Goal: Book appointment/travel/reservation

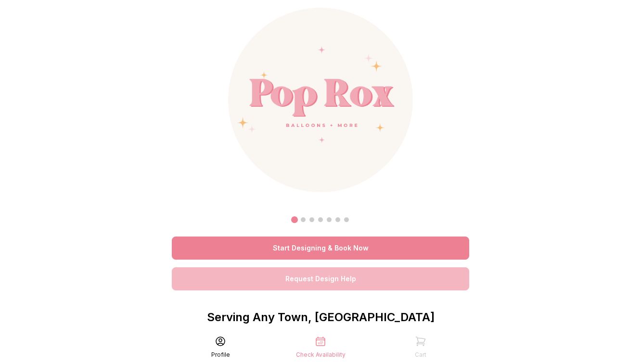
click at [279, 250] on link "Start Designing & Book Now" at bounding box center [320, 248] width 297 height 23
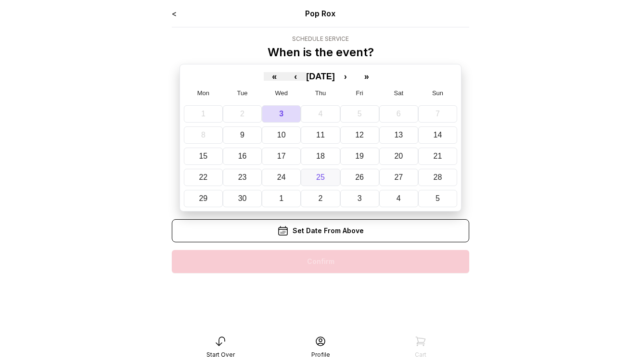
click at [322, 183] on button "25" at bounding box center [320, 177] width 39 height 17
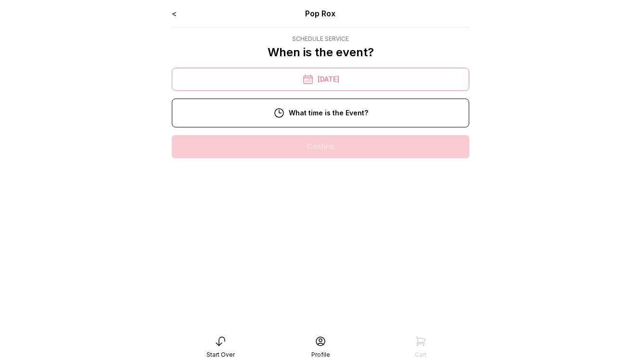
click at [305, 181] on div "11:00 am" at bounding box center [321, 177] width 282 height 23
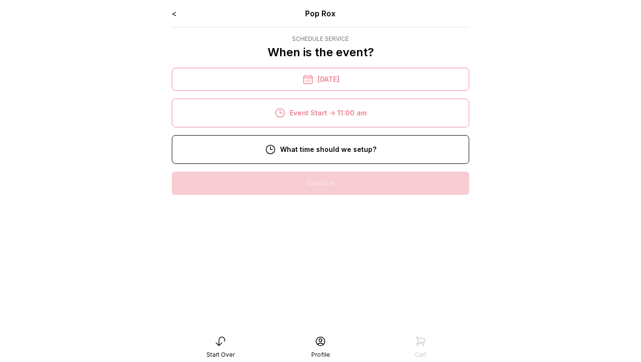
click at [309, 213] on div "9:00 am" at bounding box center [321, 214] width 282 height 23
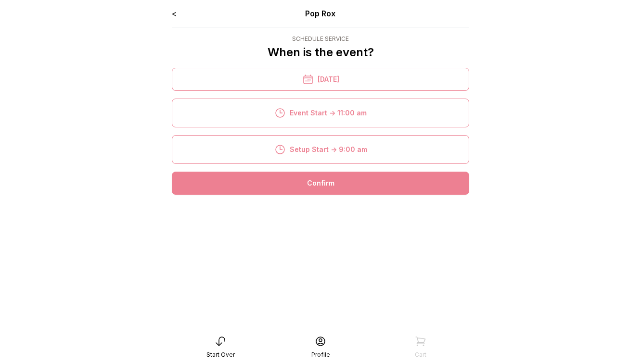
click at [309, 193] on div "Confirm" at bounding box center [320, 183] width 297 height 23
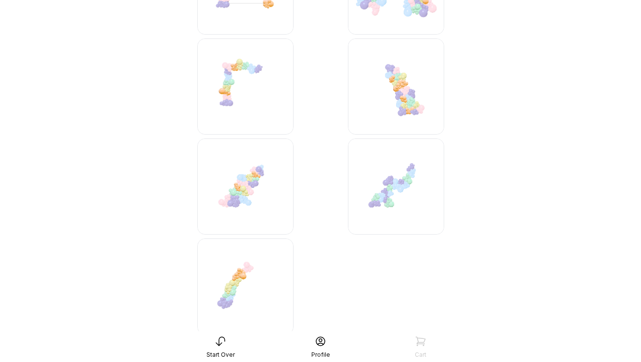
scroll to position [2594, 0]
